Goal: Task Accomplishment & Management: Use online tool/utility

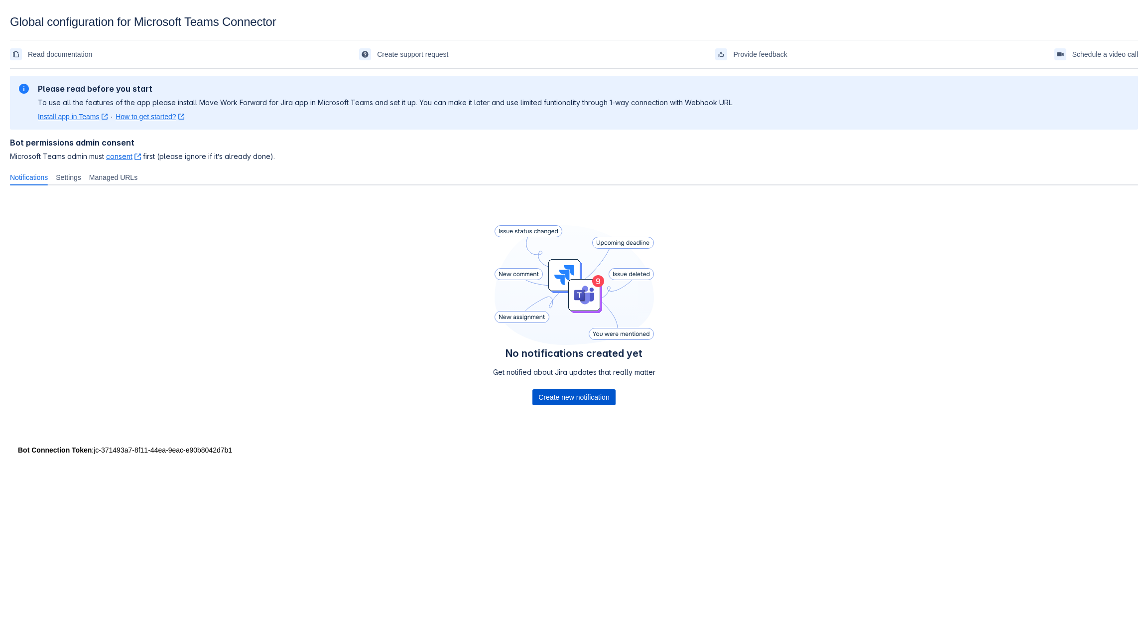
click at [582, 392] on span "Create new notification" at bounding box center [574, 397] width 71 height 16
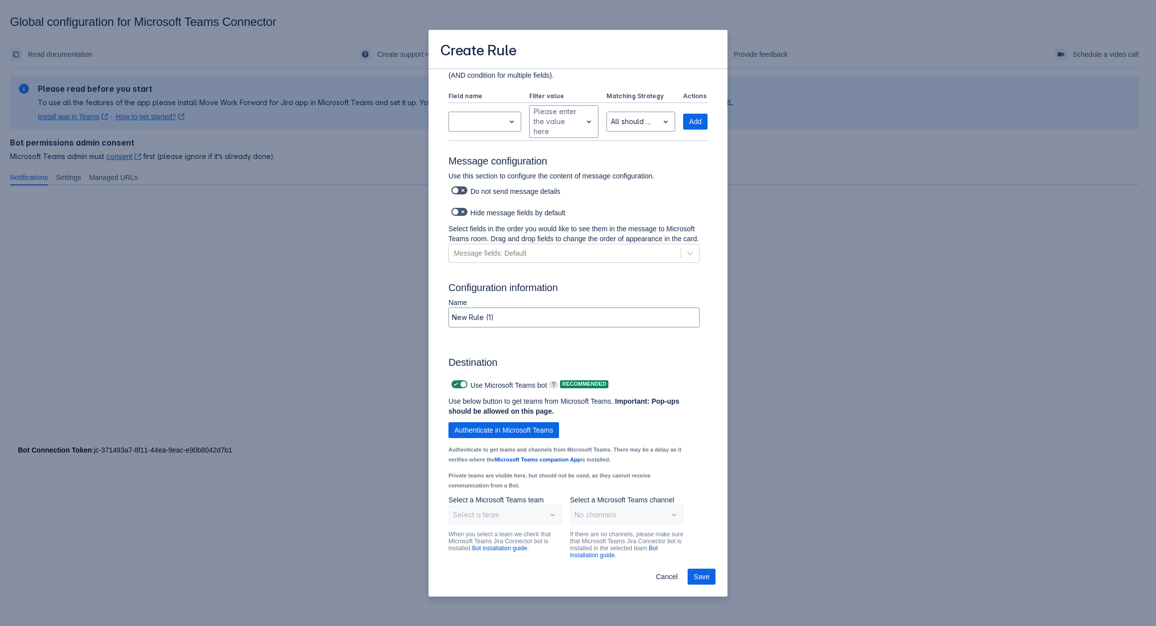
scroll to position [545, 0]
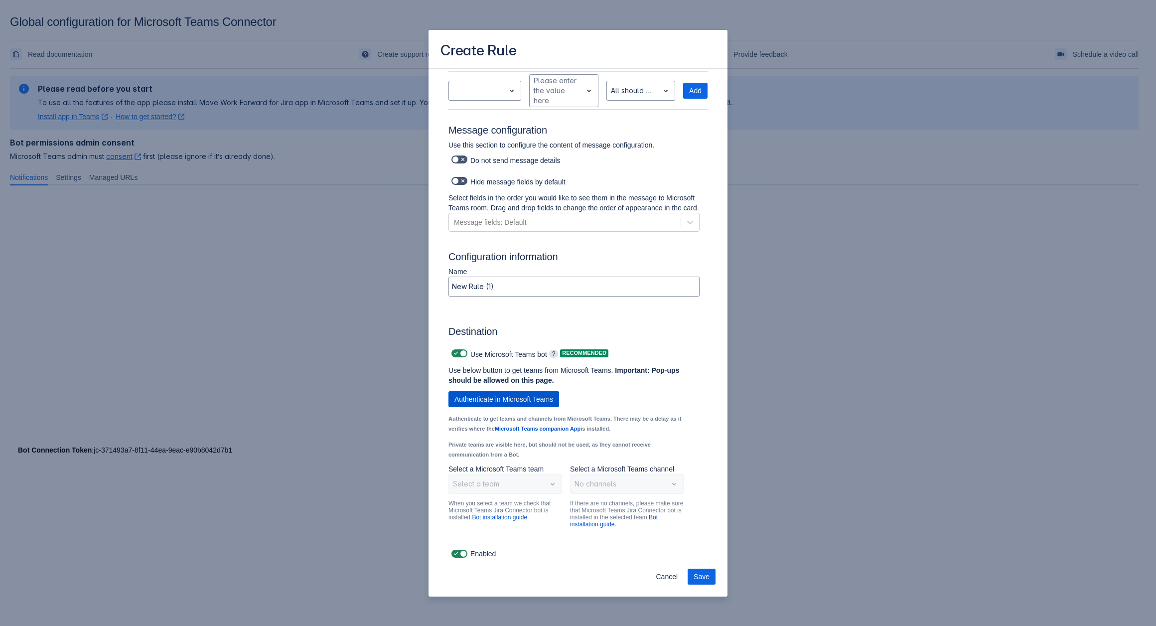
click at [513, 399] on span "Authenticate in Microsoft Teams" at bounding box center [503, 399] width 99 height 16
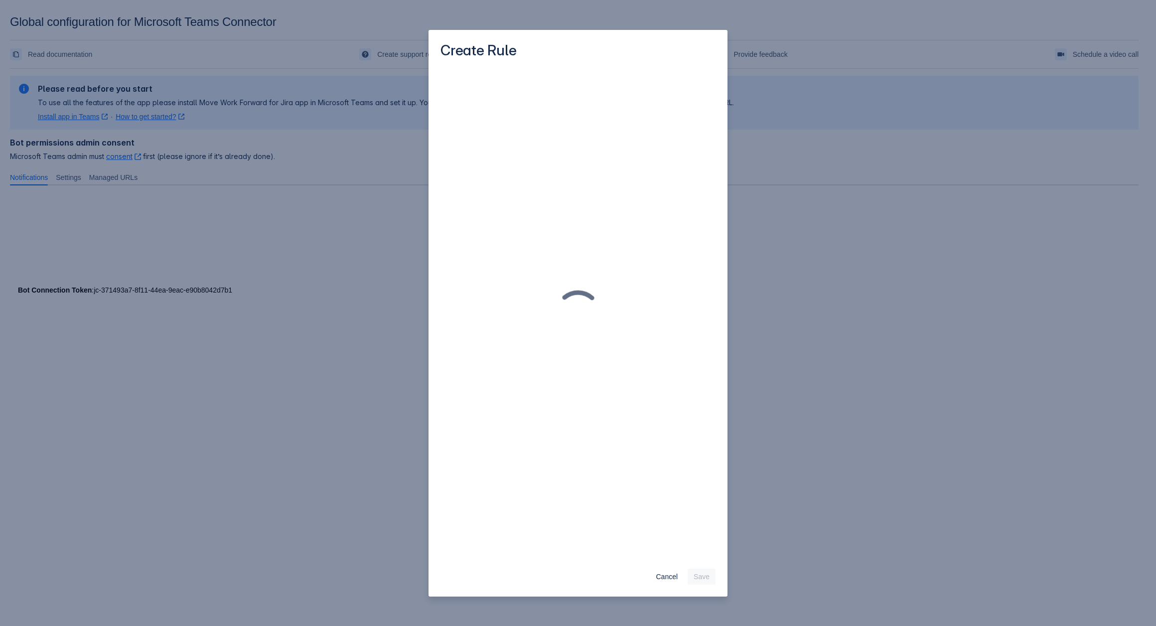
scroll to position [0, 0]
